Goal: Transaction & Acquisition: Purchase product/service

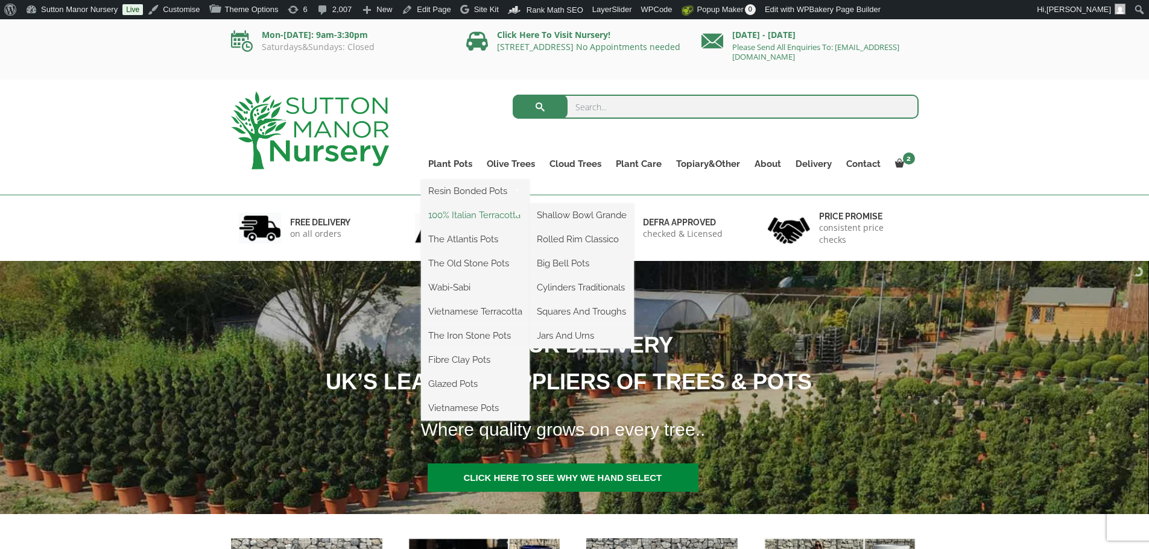
click at [467, 213] on link "100% Italian Terracotta" at bounding box center [475, 215] width 109 height 18
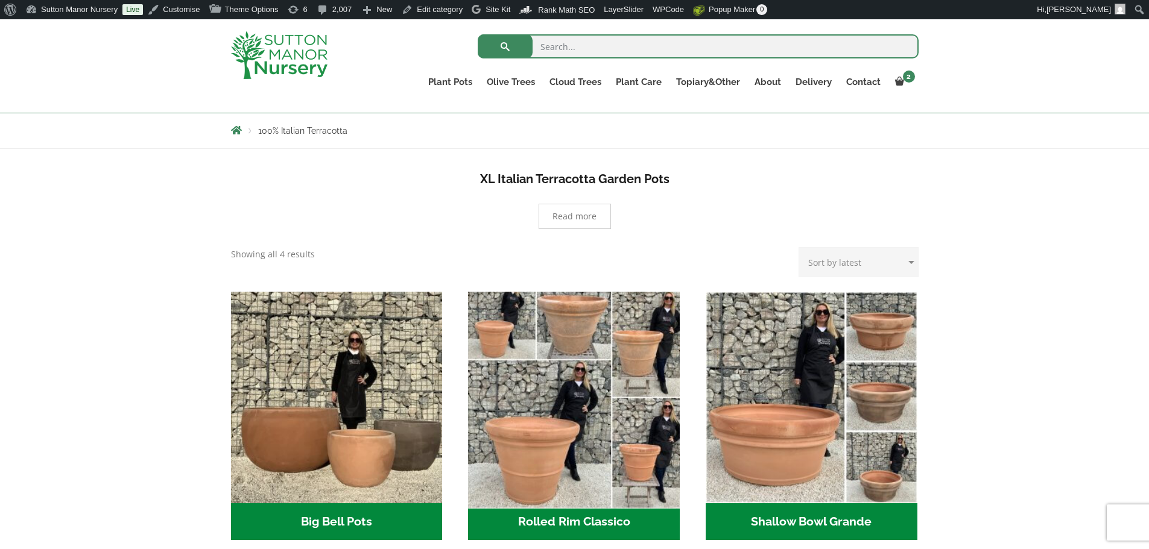
scroll to position [362, 0]
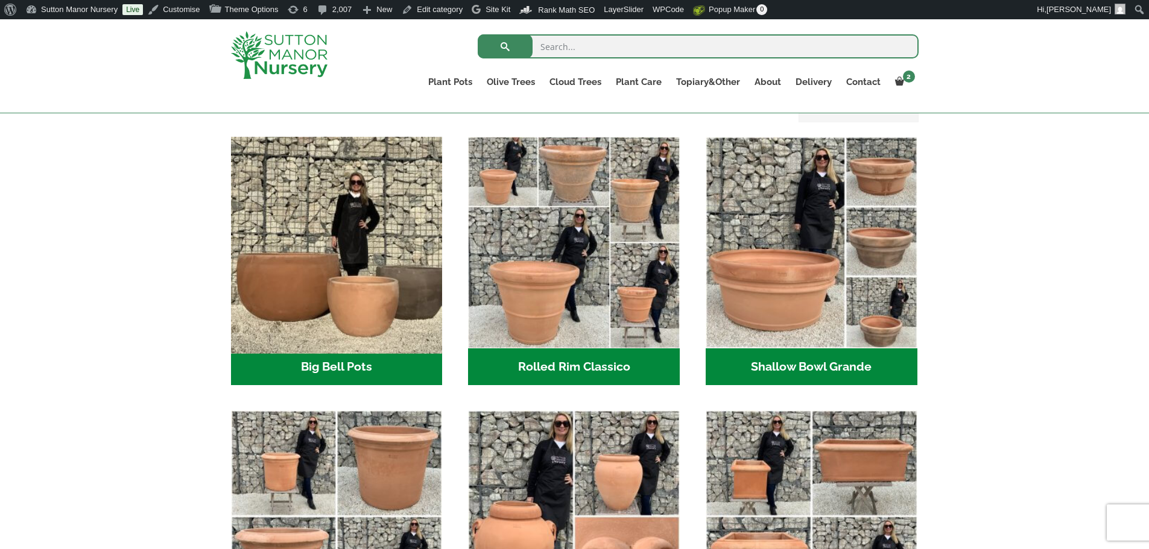
click at [306, 280] on img "Visit product category Big Bell Pots" at bounding box center [337, 242] width 222 height 222
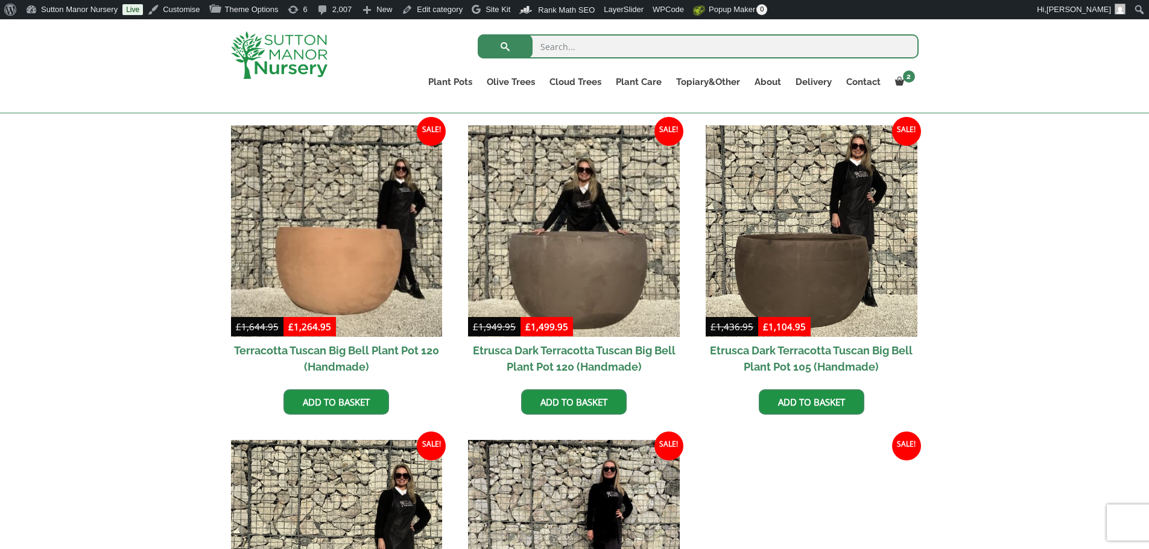
scroll to position [302, 0]
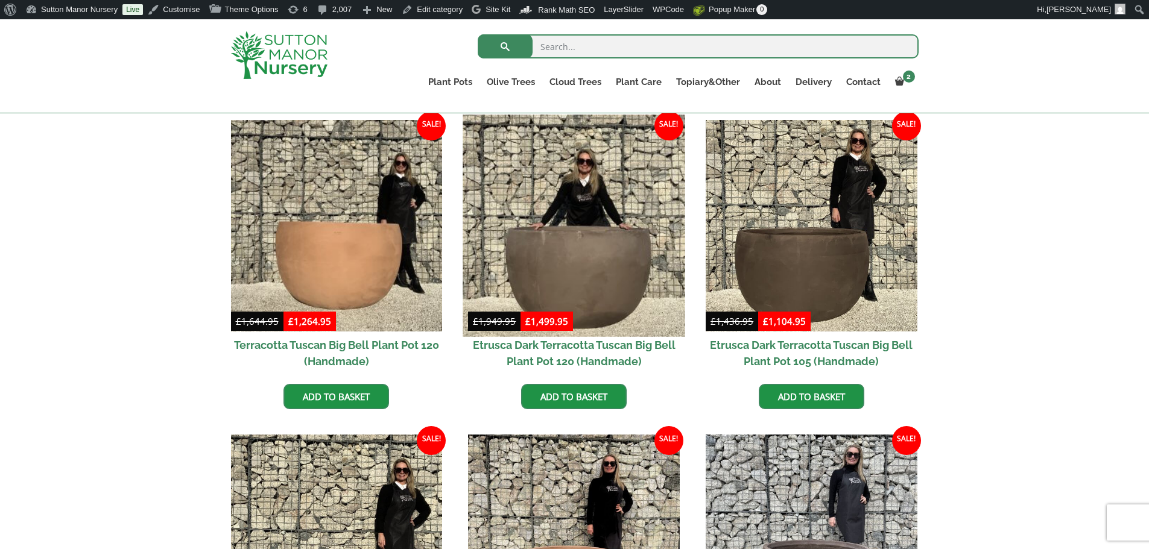
click at [625, 257] on img at bounding box center [574, 226] width 222 height 222
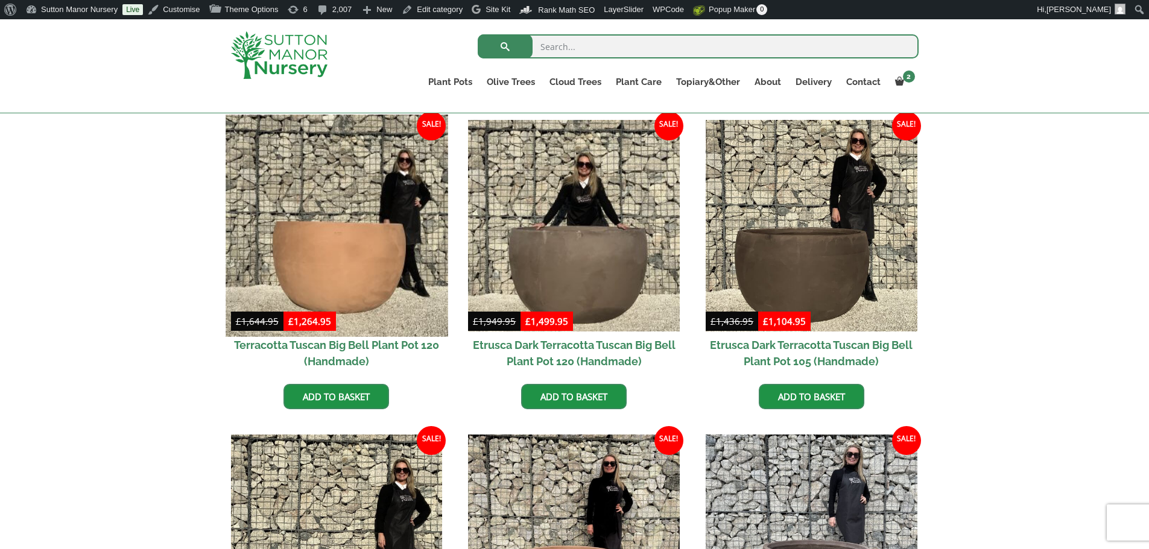
click at [349, 229] on img at bounding box center [337, 226] width 222 height 222
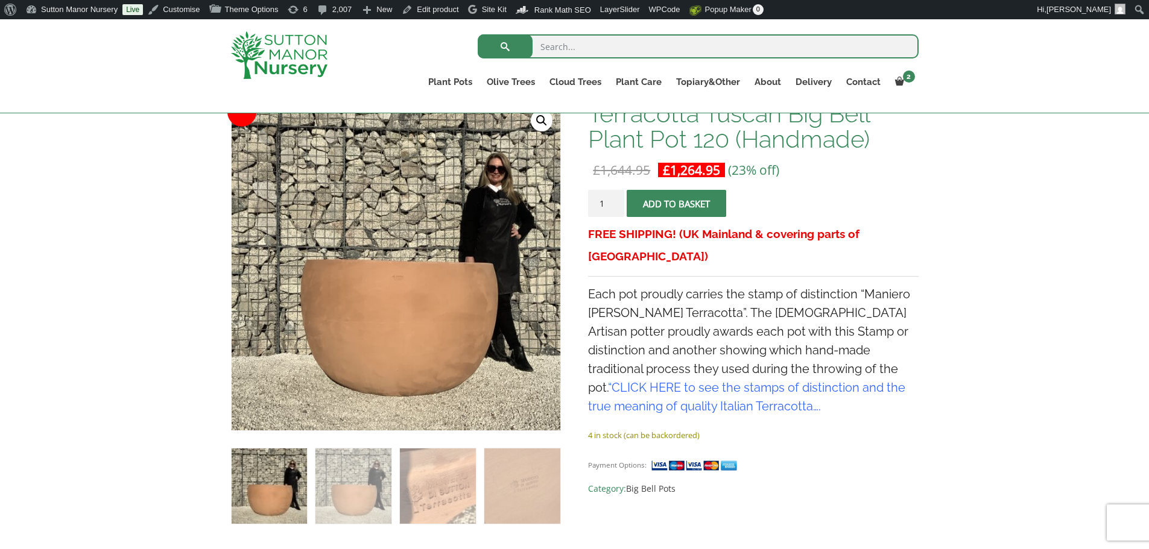
scroll to position [241, 0]
